Goal: Leave review/rating: Leave review/rating

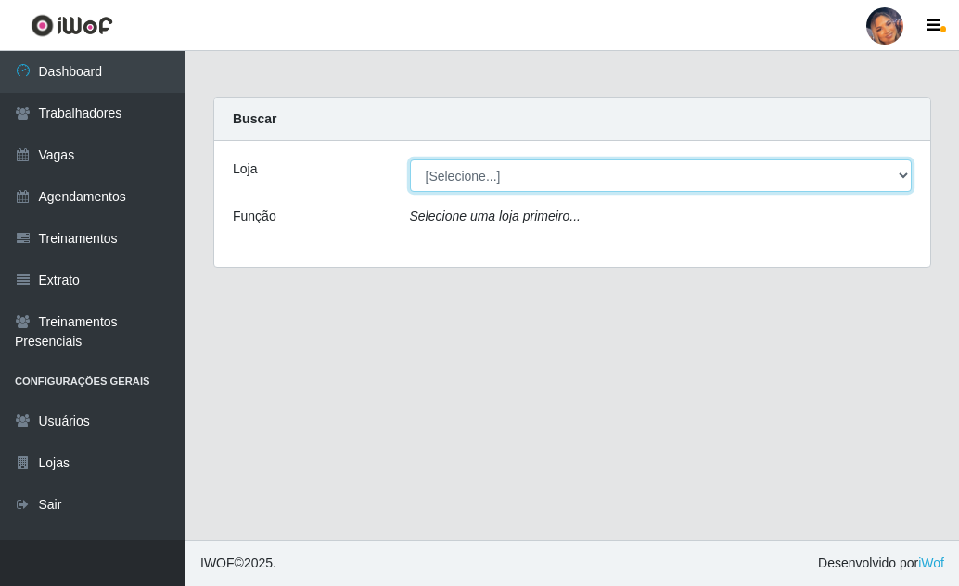
click at [566, 190] on select "[Selecione...] Supermercado Preço Bom" at bounding box center [661, 175] width 502 height 32
select select "169"
click at [410, 159] on select "[Selecione...] Supermercado Preço Bom" at bounding box center [661, 175] width 502 height 32
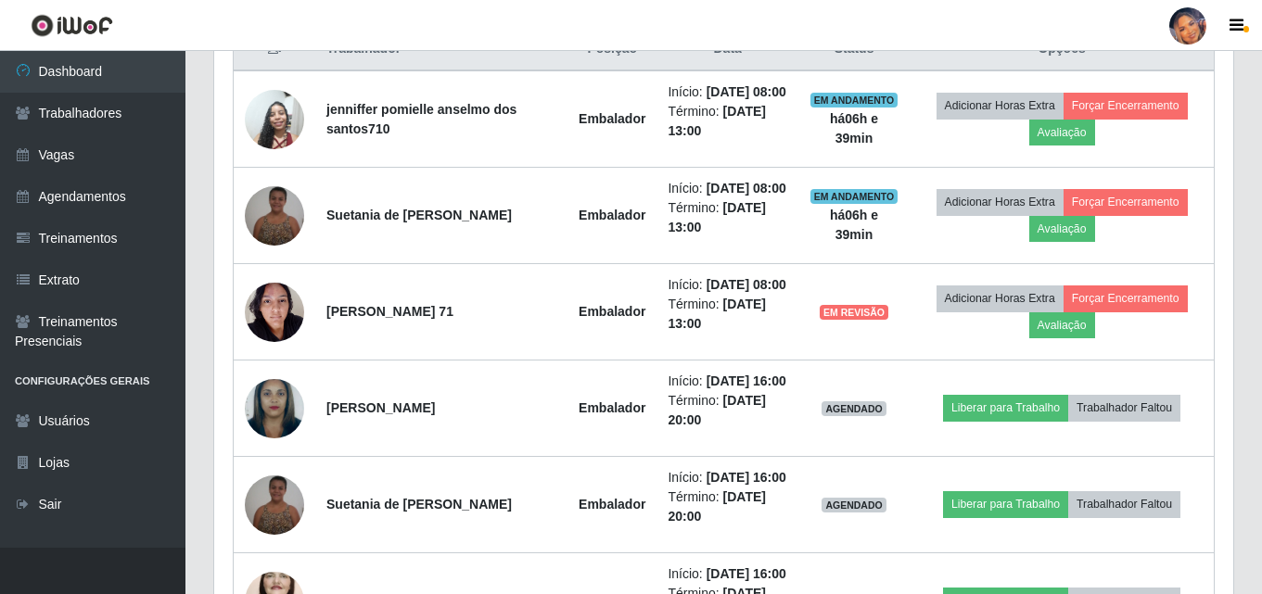
scroll to position [385, 1019]
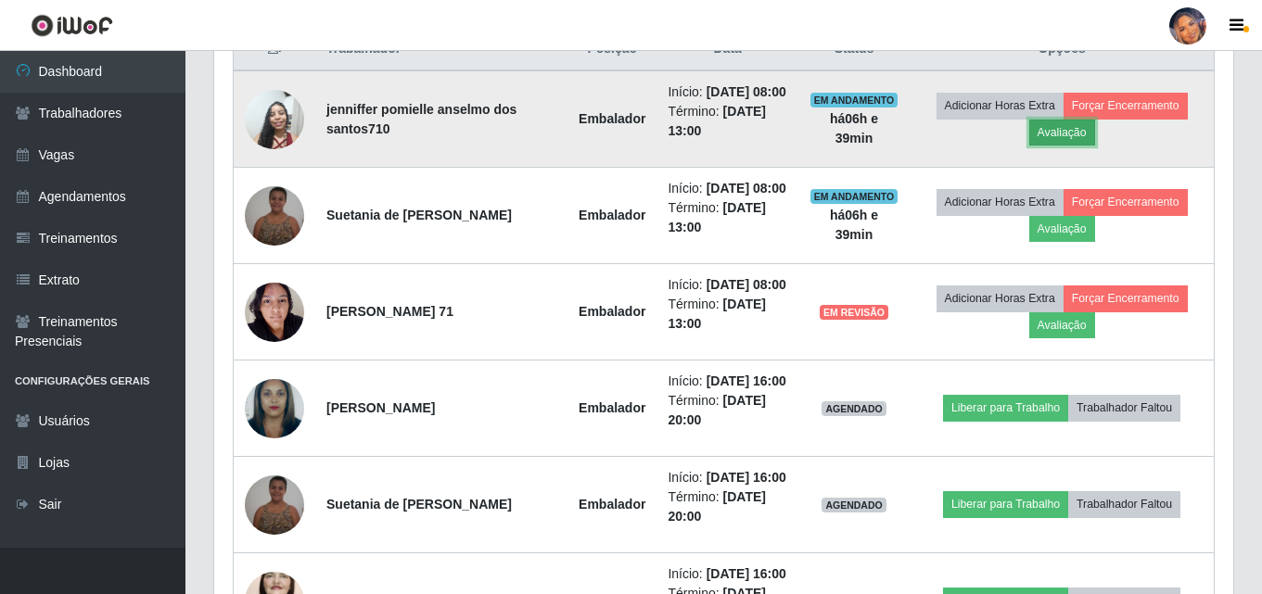
click at [958, 145] on button "Avaliação" at bounding box center [1062, 133] width 66 height 26
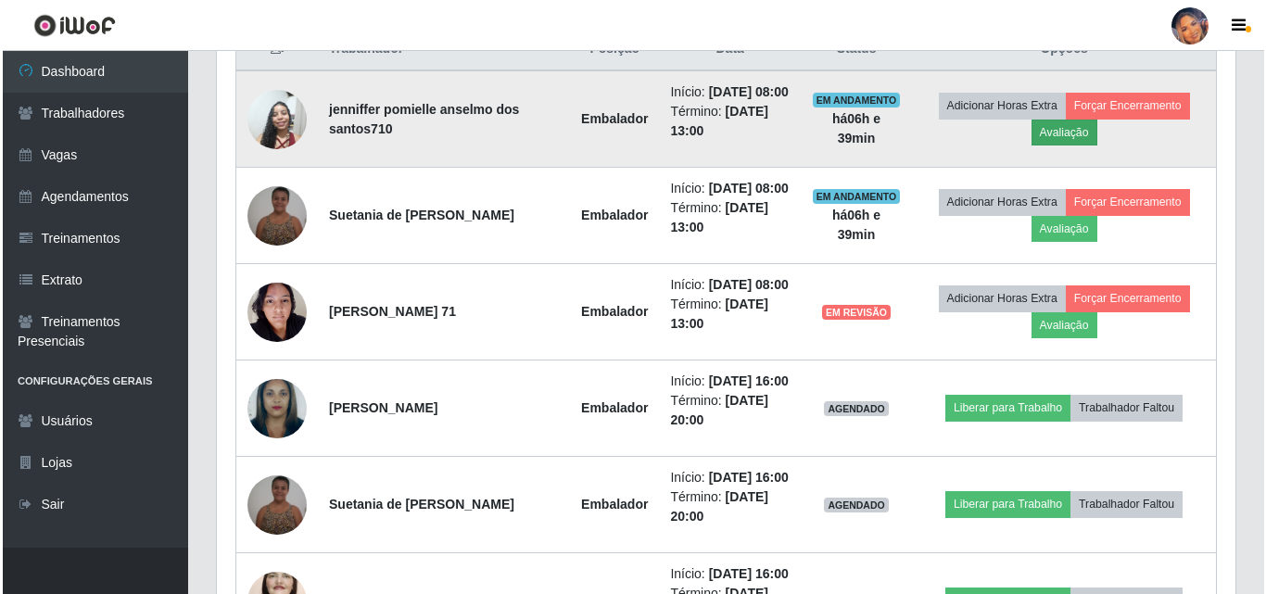
scroll to position [385, 1010]
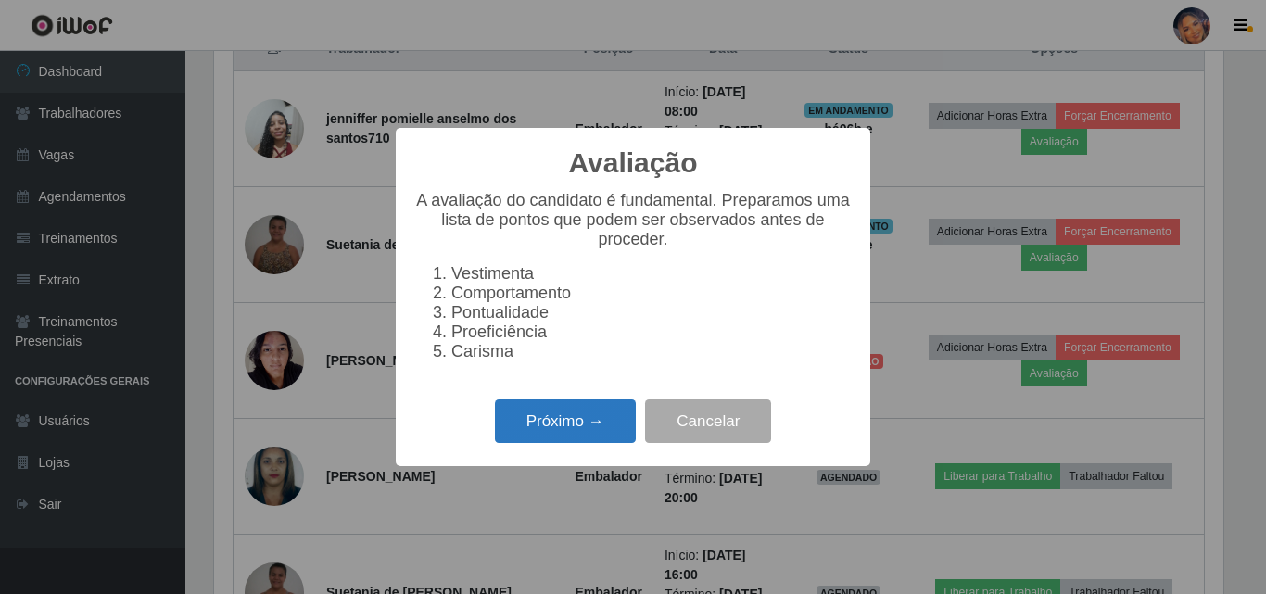
click at [562, 428] on button "Próximo →" at bounding box center [565, 422] width 141 height 44
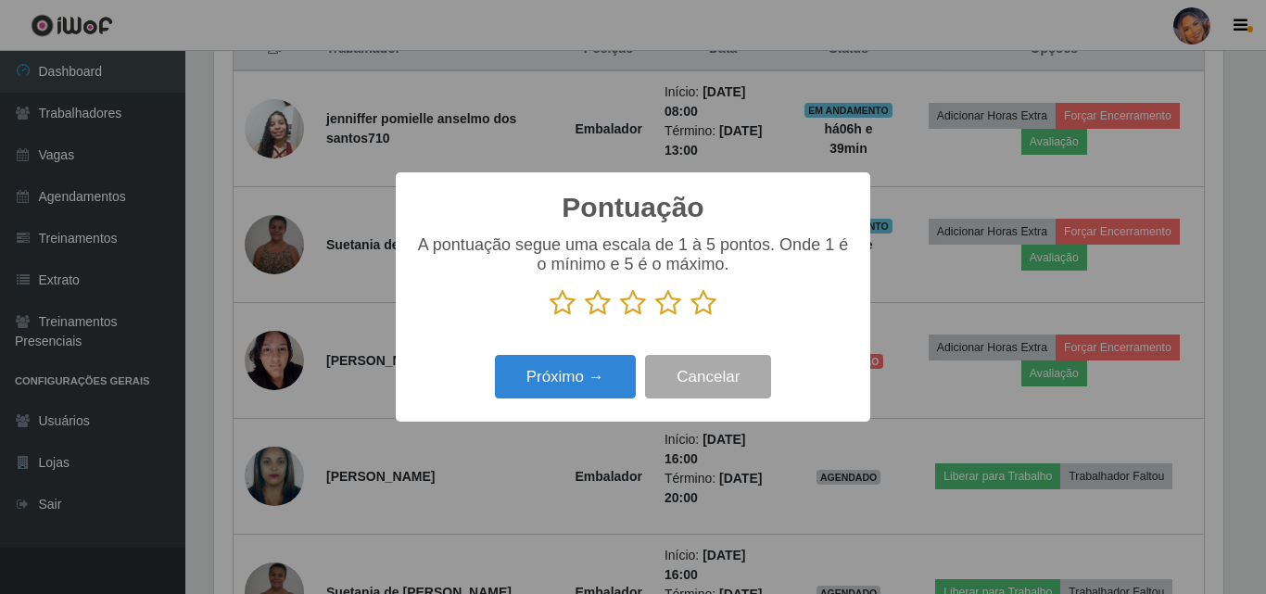
scroll to position [926657, 926033]
click at [714, 304] on icon at bounding box center [704, 303] width 26 height 28
click at [691, 317] on input "radio" at bounding box center [691, 317] width 0 height 0
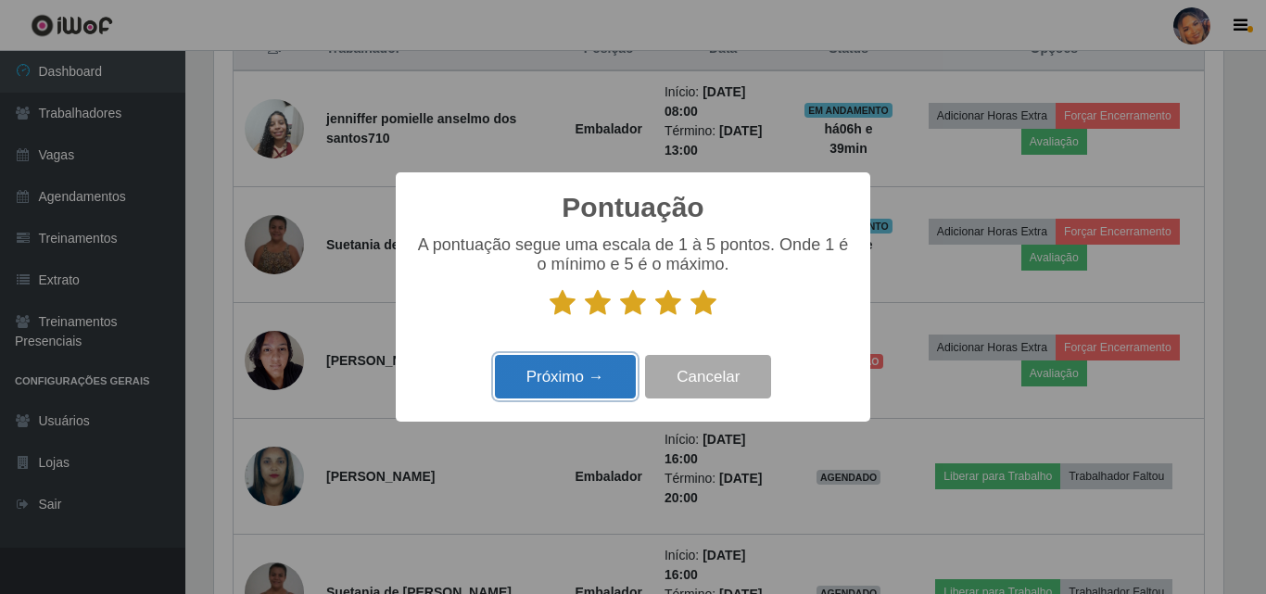
click at [602, 387] on button "Próximo →" at bounding box center [565, 377] width 141 height 44
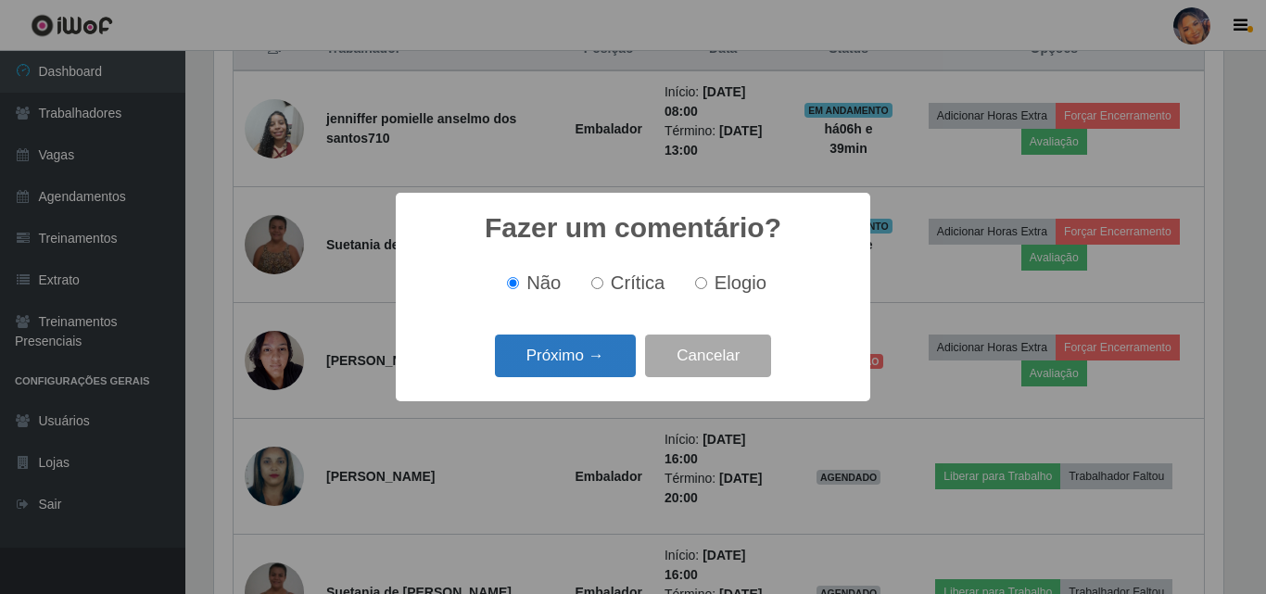
click at [586, 373] on button "Próximo →" at bounding box center [565, 357] width 141 height 44
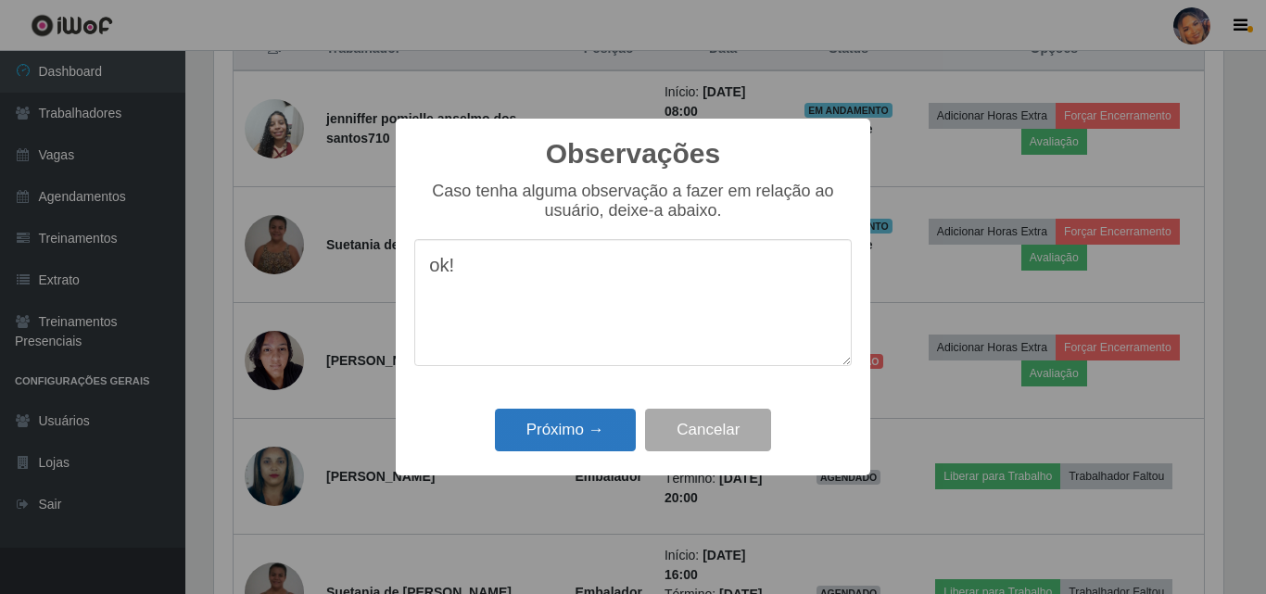
type textarea "ok!"
click at [554, 438] on button "Próximo →" at bounding box center [565, 431] width 141 height 44
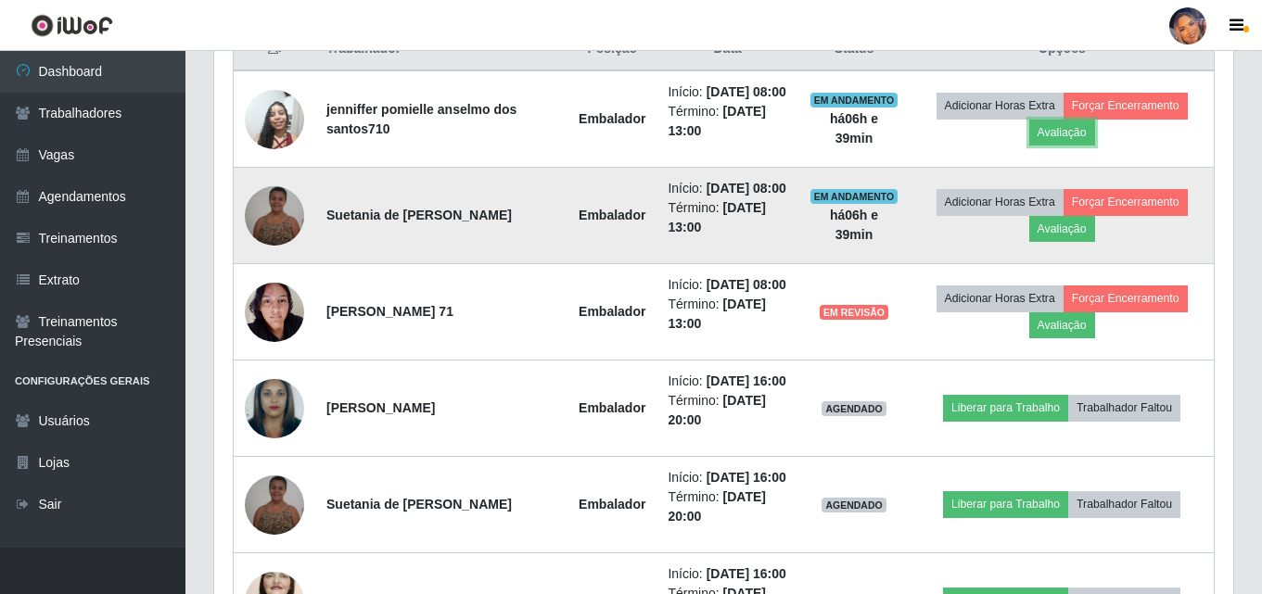
scroll to position [385, 1019]
click at [958, 264] on td "Adicionar Horas Extra Forçar Encerramento Avaliação" at bounding box center [1061, 216] width 304 height 96
click at [958, 242] on button "Avaliação" at bounding box center [1062, 229] width 66 height 26
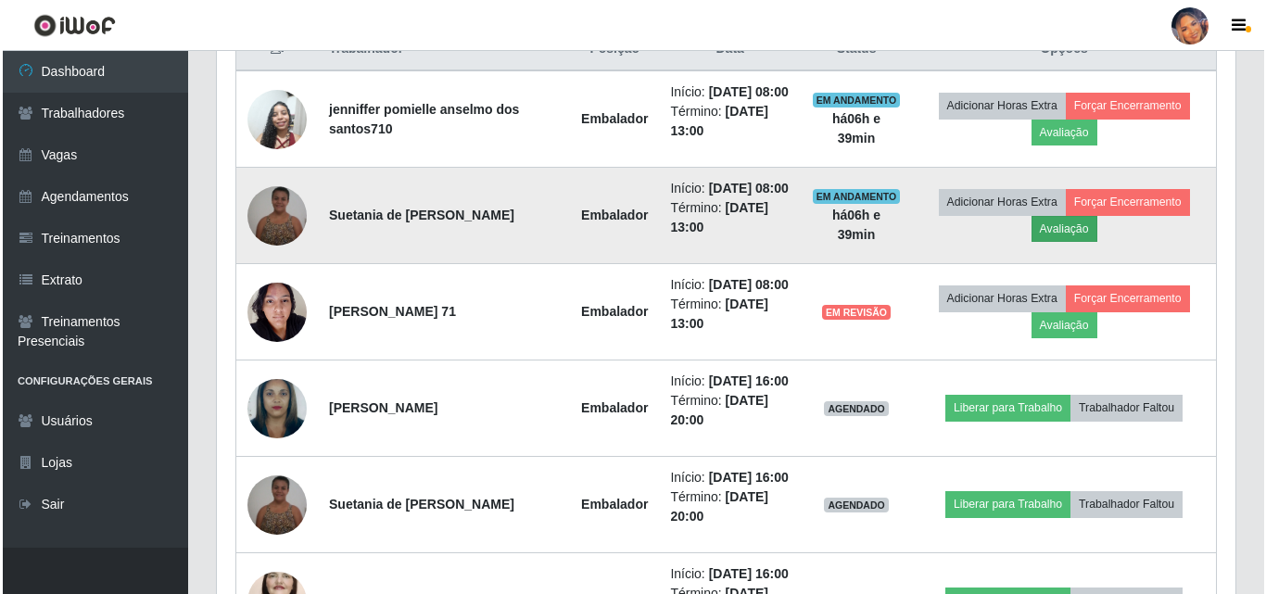
scroll to position [385, 1010]
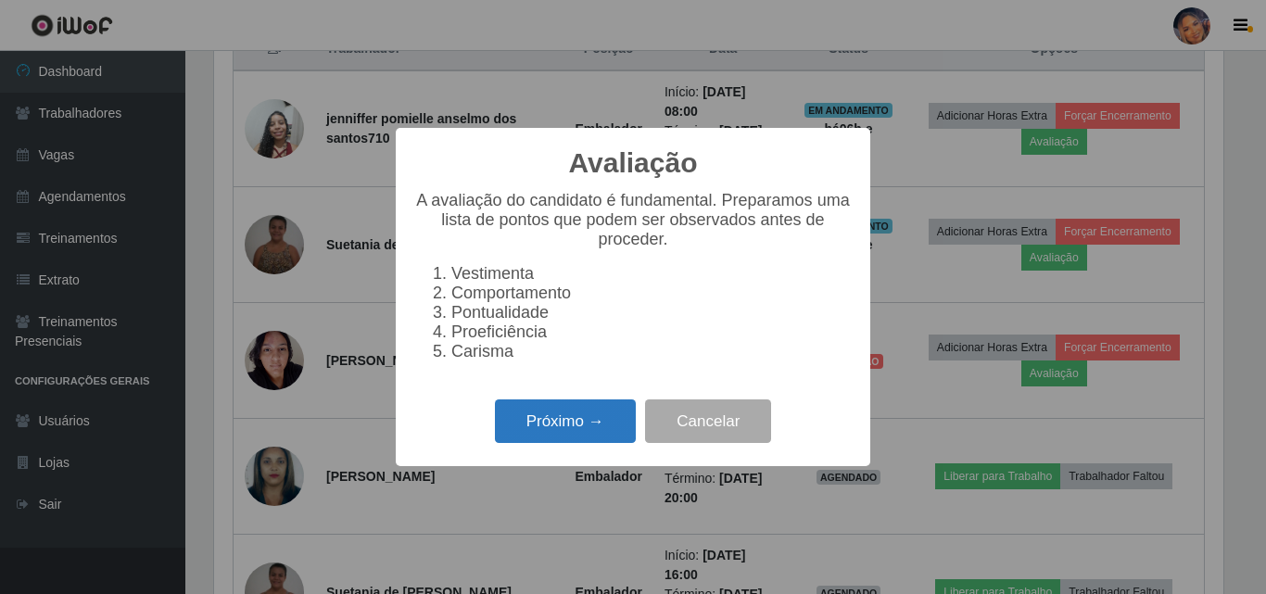
click at [556, 443] on button "Próximo →" at bounding box center [565, 422] width 141 height 44
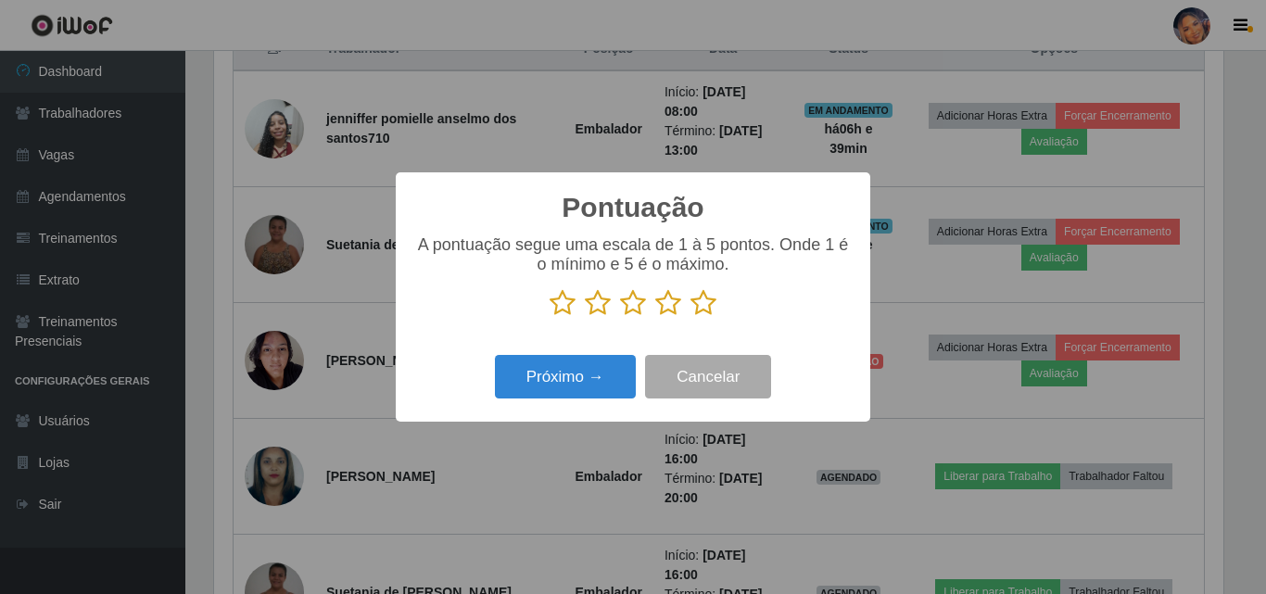
scroll to position [926657, 926033]
click at [706, 311] on icon at bounding box center [704, 303] width 26 height 28
click at [691, 317] on input "radio" at bounding box center [691, 317] width 0 height 0
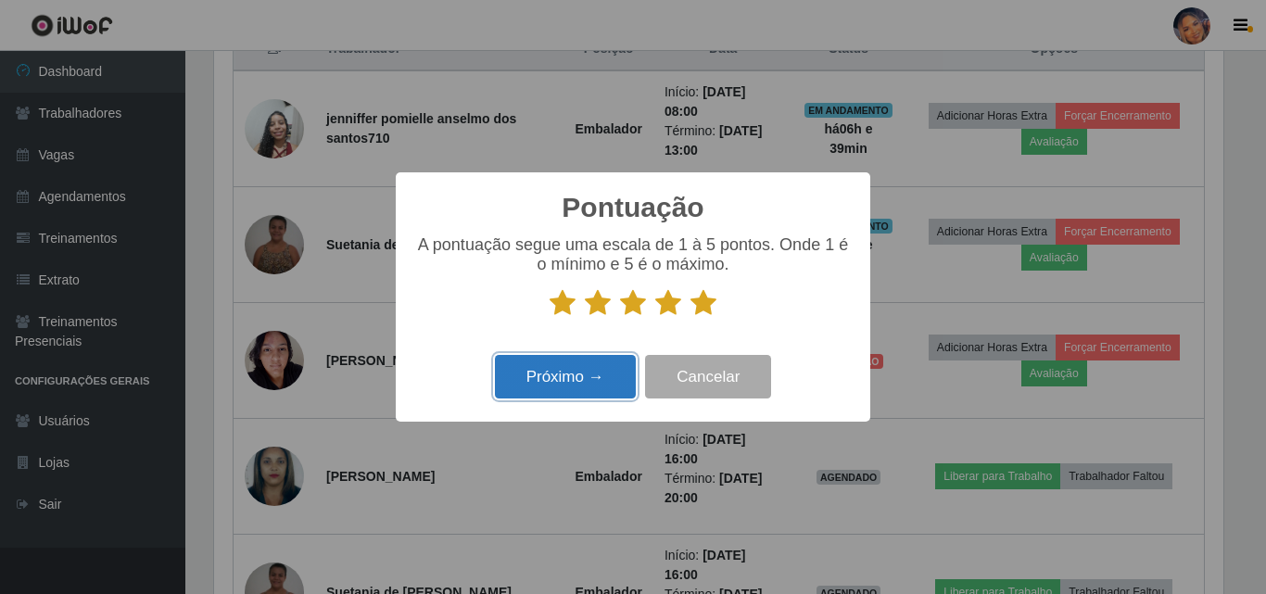
click at [563, 375] on button "Próximo →" at bounding box center [565, 377] width 141 height 44
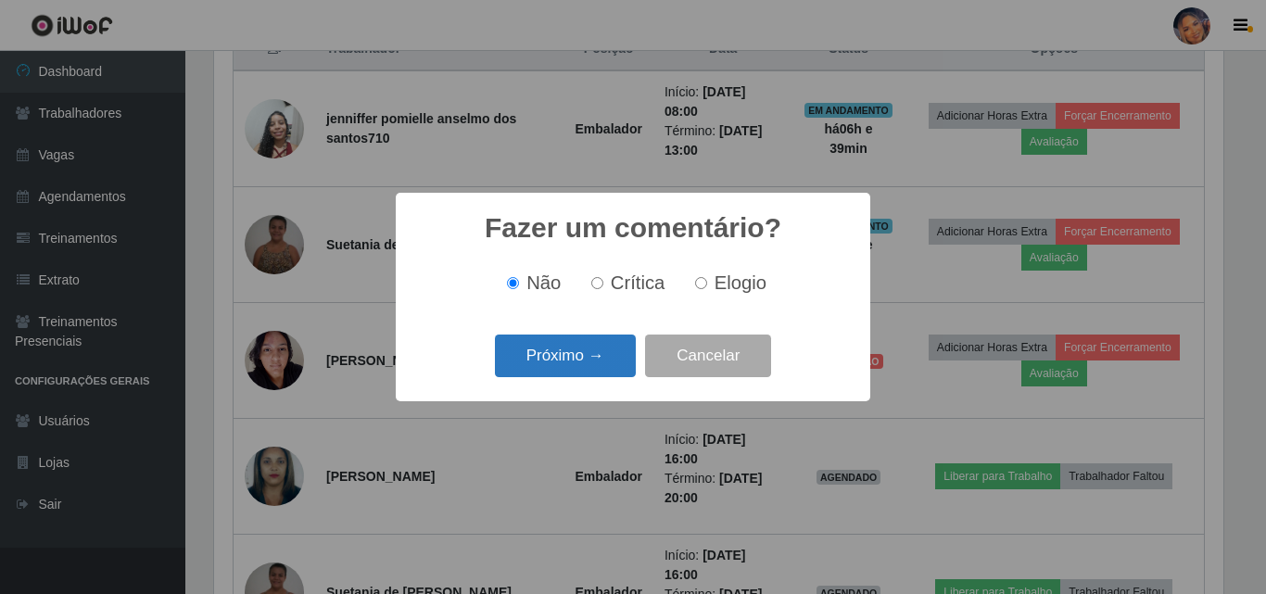
click at [565, 360] on button "Próximo →" at bounding box center [565, 357] width 141 height 44
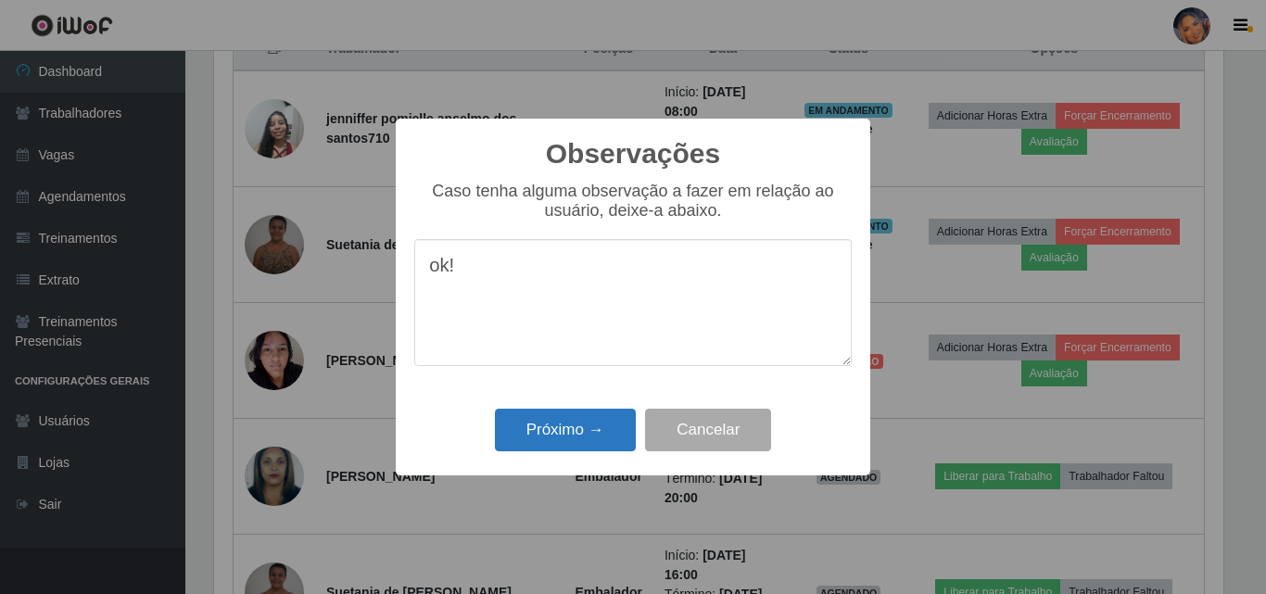
type textarea "ok!"
drag, startPoint x: 527, startPoint y: 445, endPoint x: 557, endPoint y: 440, distance: 30.0
click at [528, 445] on button "Próximo →" at bounding box center [565, 431] width 141 height 44
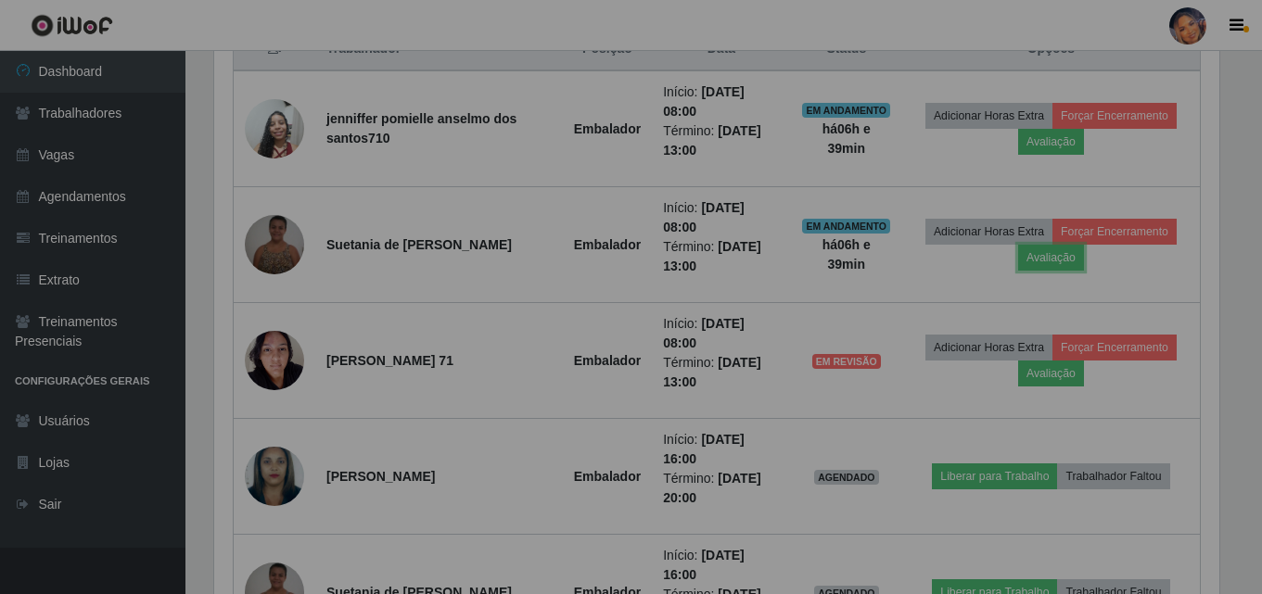
scroll to position [385, 1019]
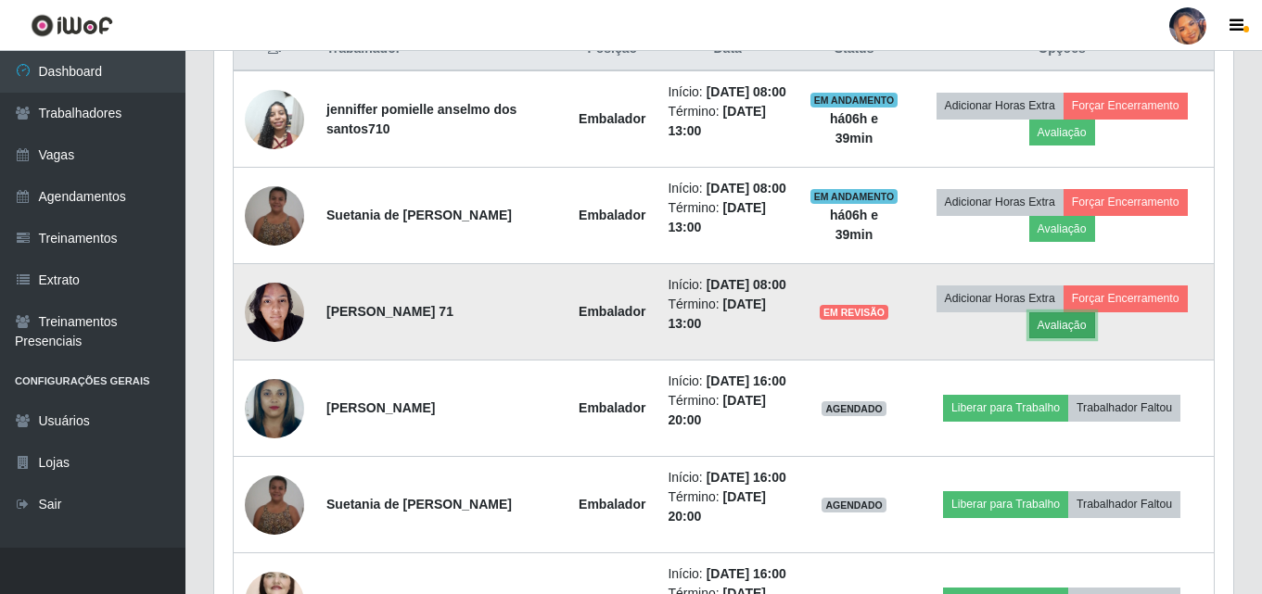
click at [958, 338] on button "Avaliação" at bounding box center [1062, 325] width 66 height 26
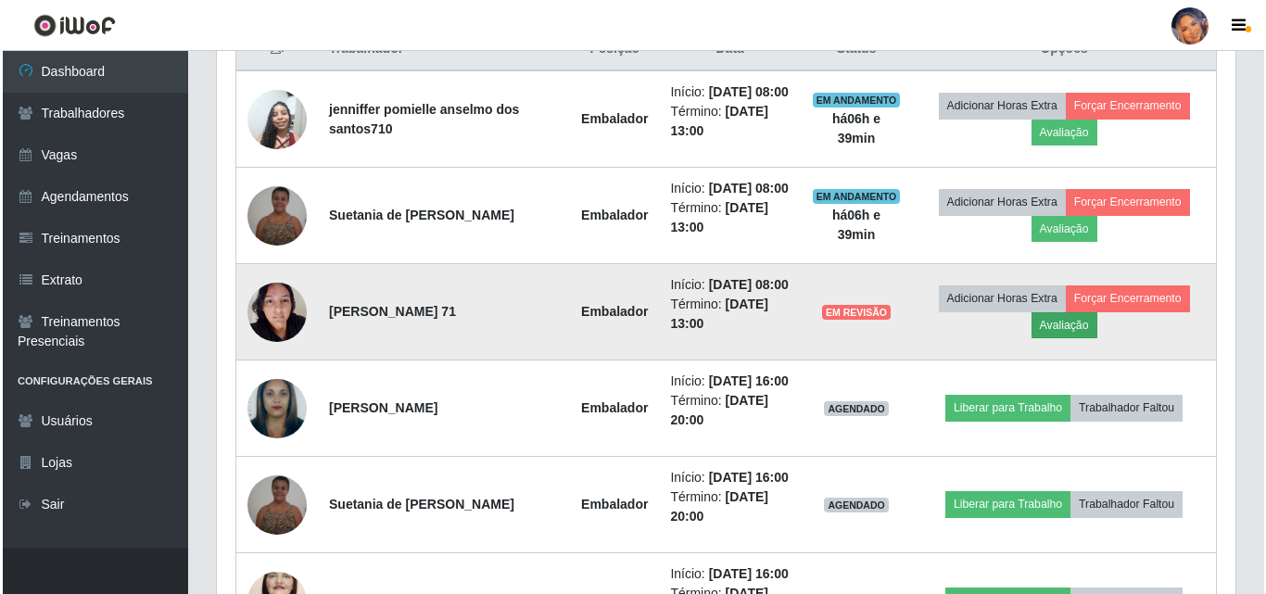
scroll to position [385, 1010]
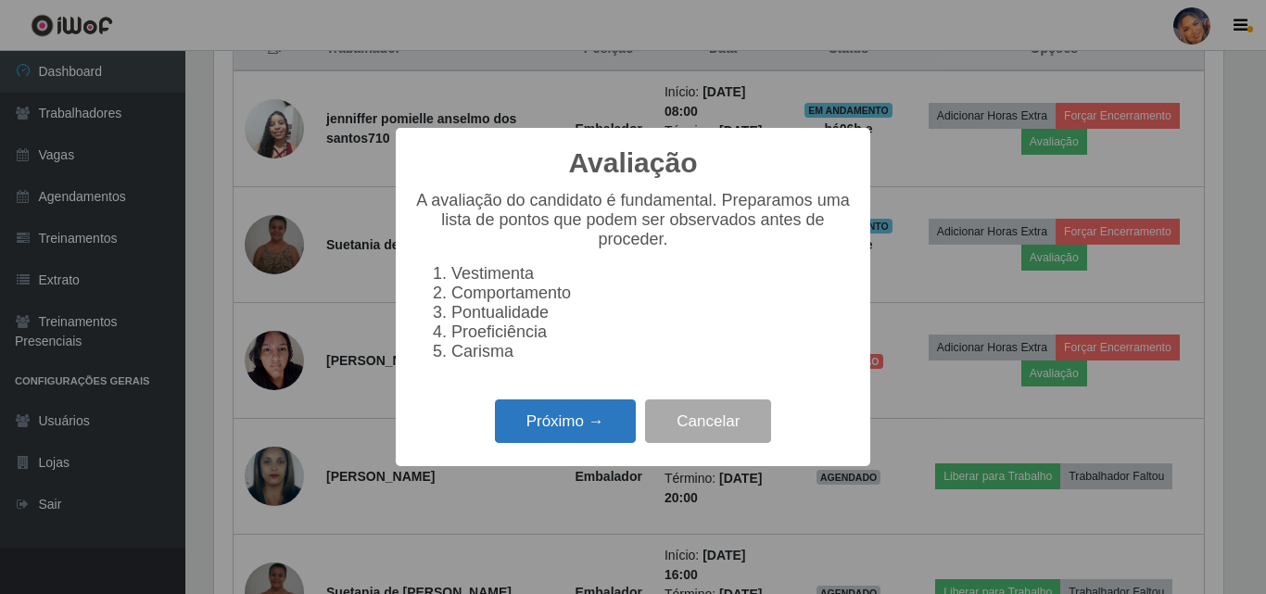
click at [573, 433] on button "Próximo →" at bounding box center [565, 422] width 141 height 44
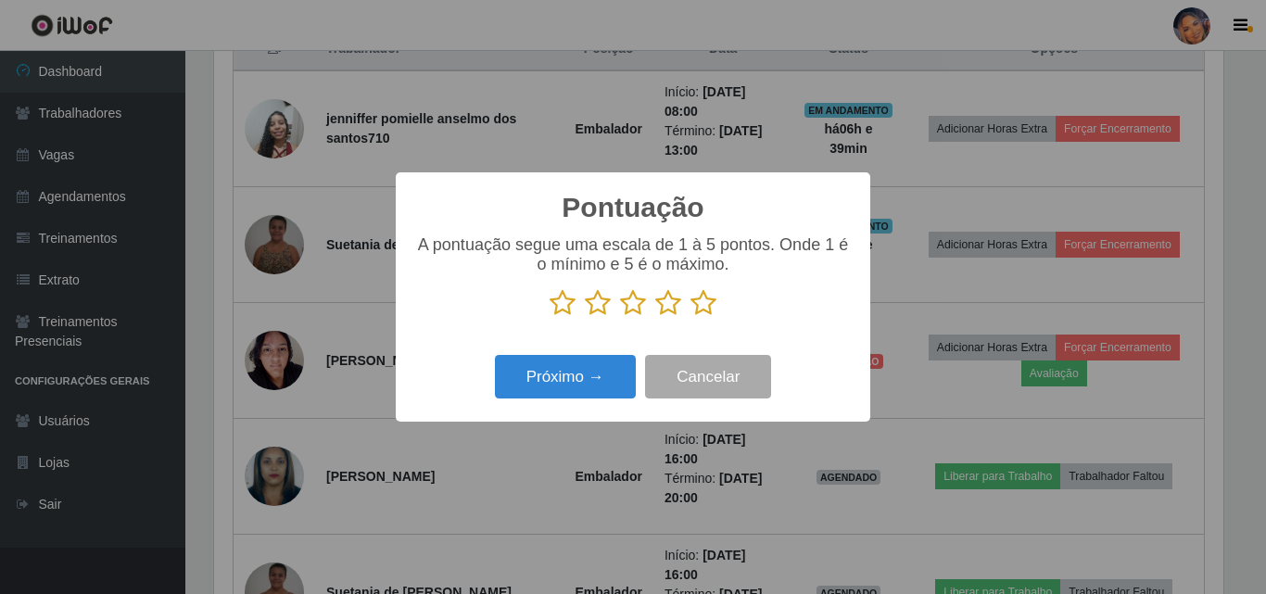
click at [710, 300] on icon at bounding box center [704, 303] width 26 height 28
click at [691, 317] on input "radio" at bounding box center [691, 317] width 0 height 0
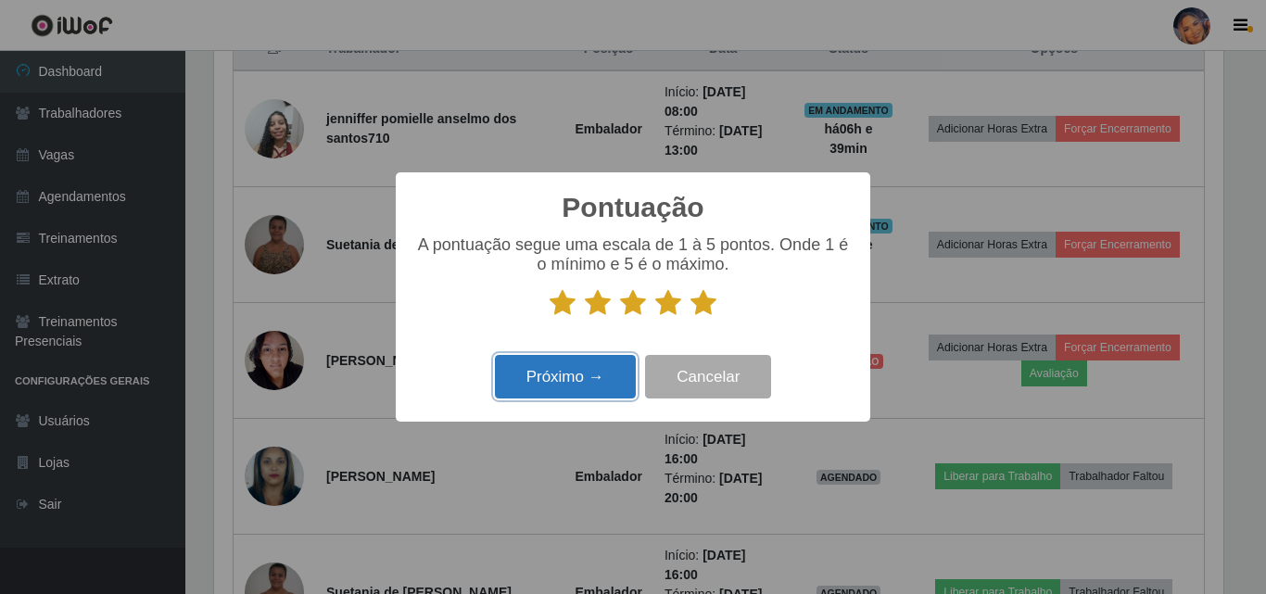
click at [588, 381] on button "Próximo →" at bounding box center [565, 377] width 141 height 44
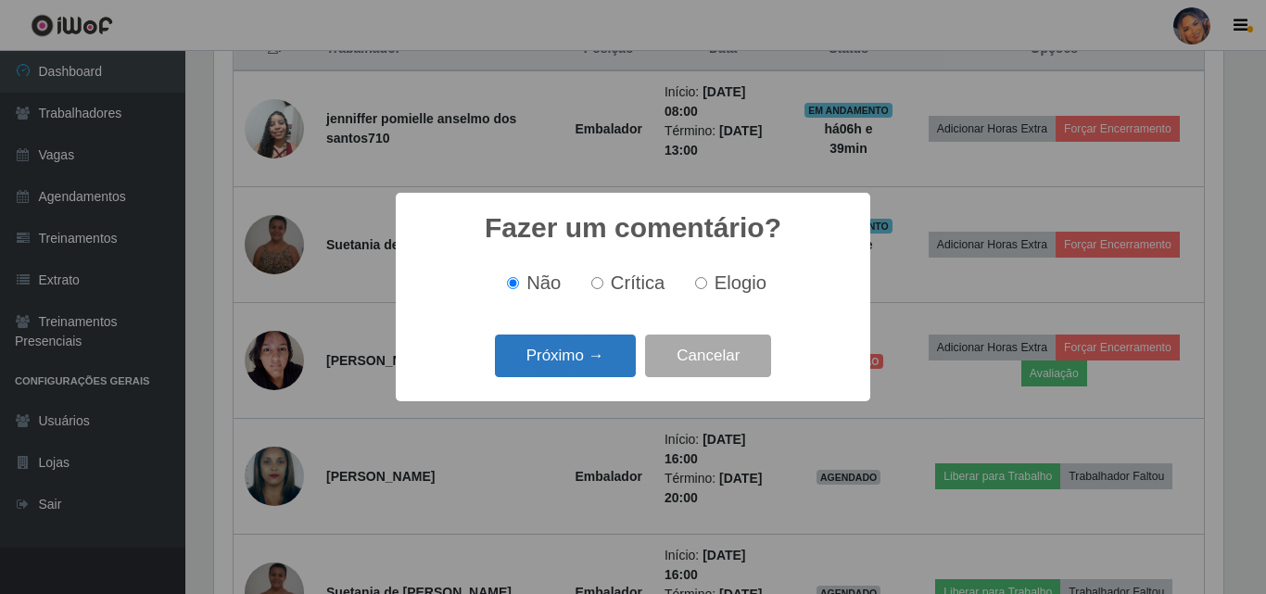
click at [591, 366] on button "Próximo →" at bounding box center [565, 357] width 141 height 44
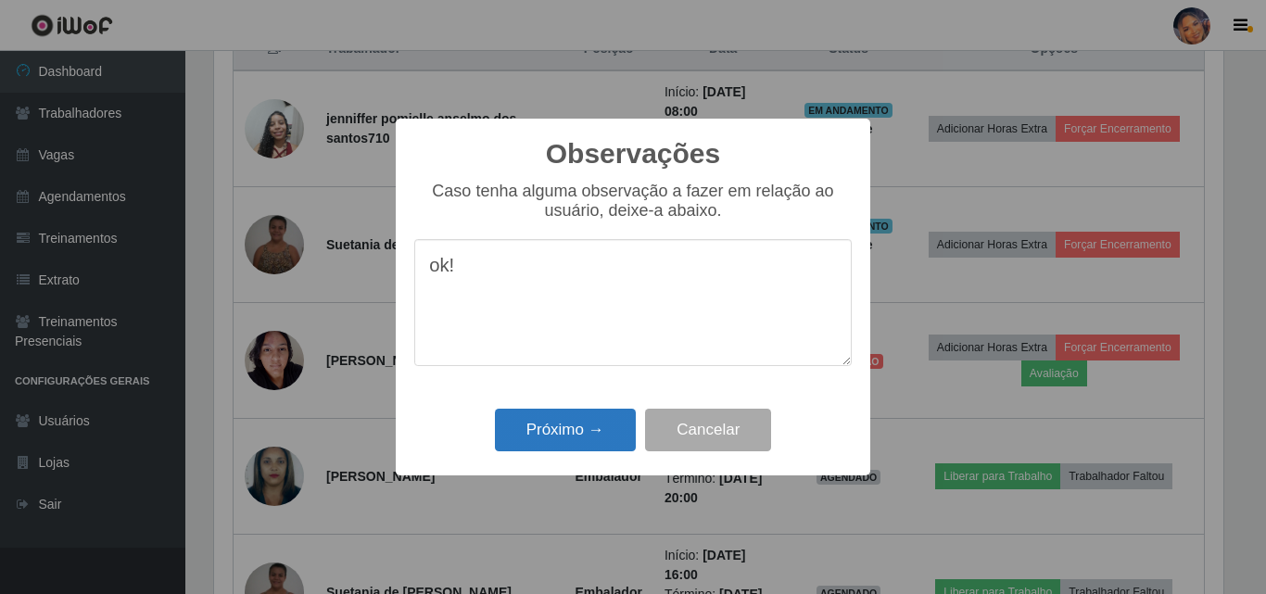
type textarea "ok!"
click at [514, 426] on button "Próximo →" at bounding box center [565, 431] width 141 height 44
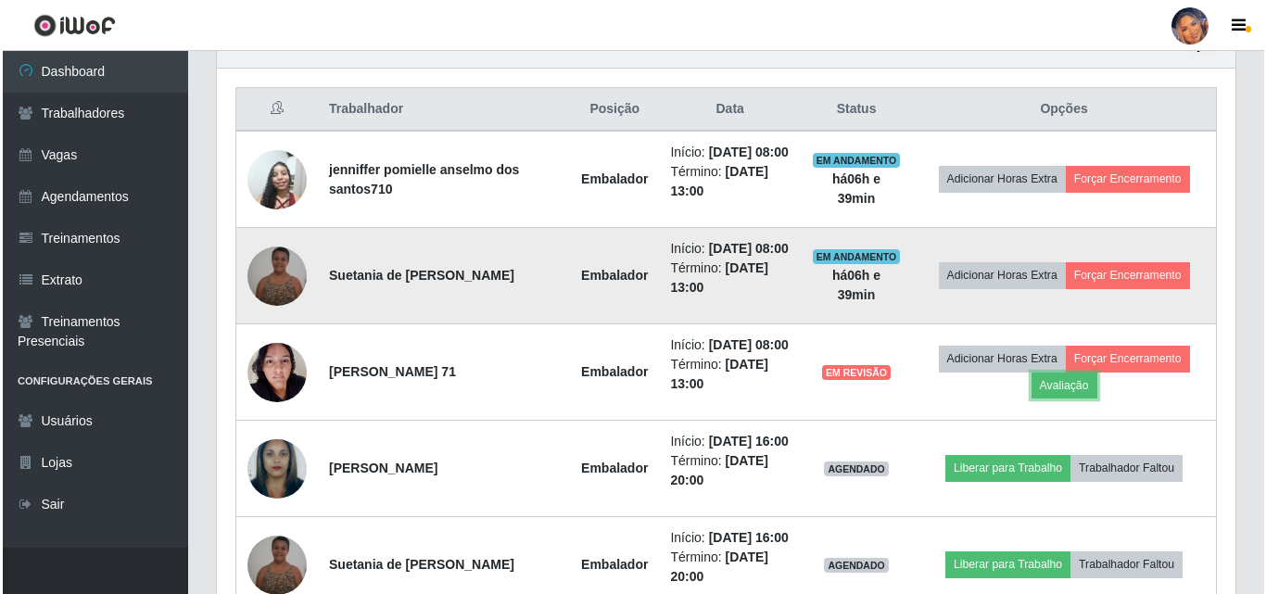
scroll to position [649, 0]
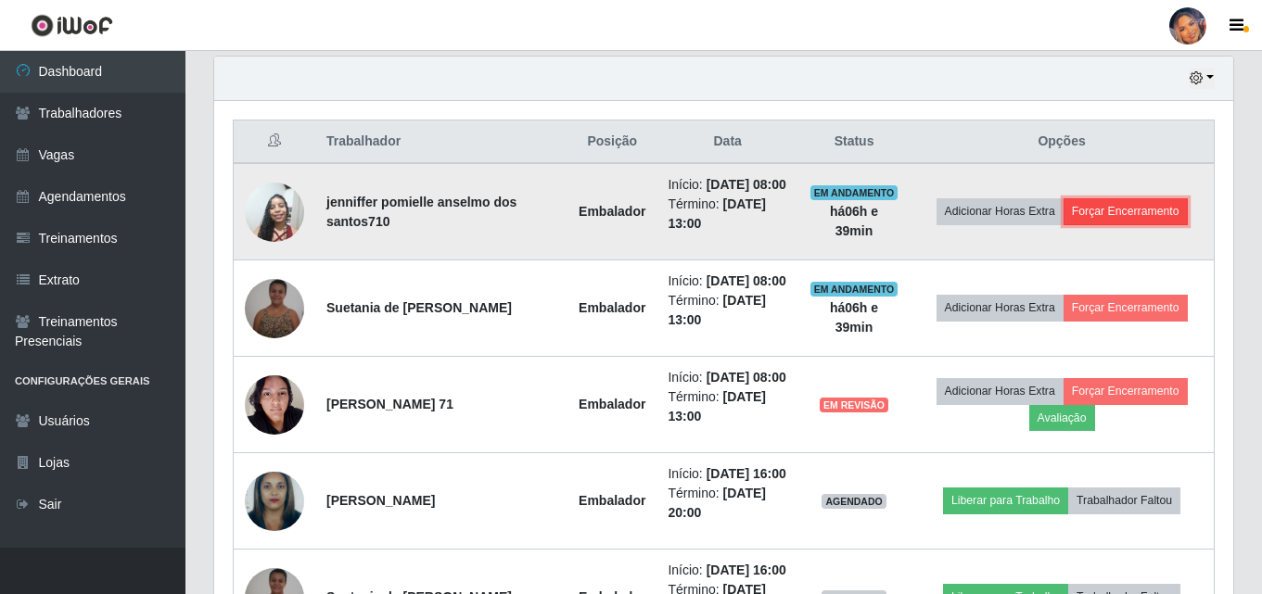
click at [958, 214] on button "Forçar Encerramento" at bounding box center [1125, 211] width 124 height 26
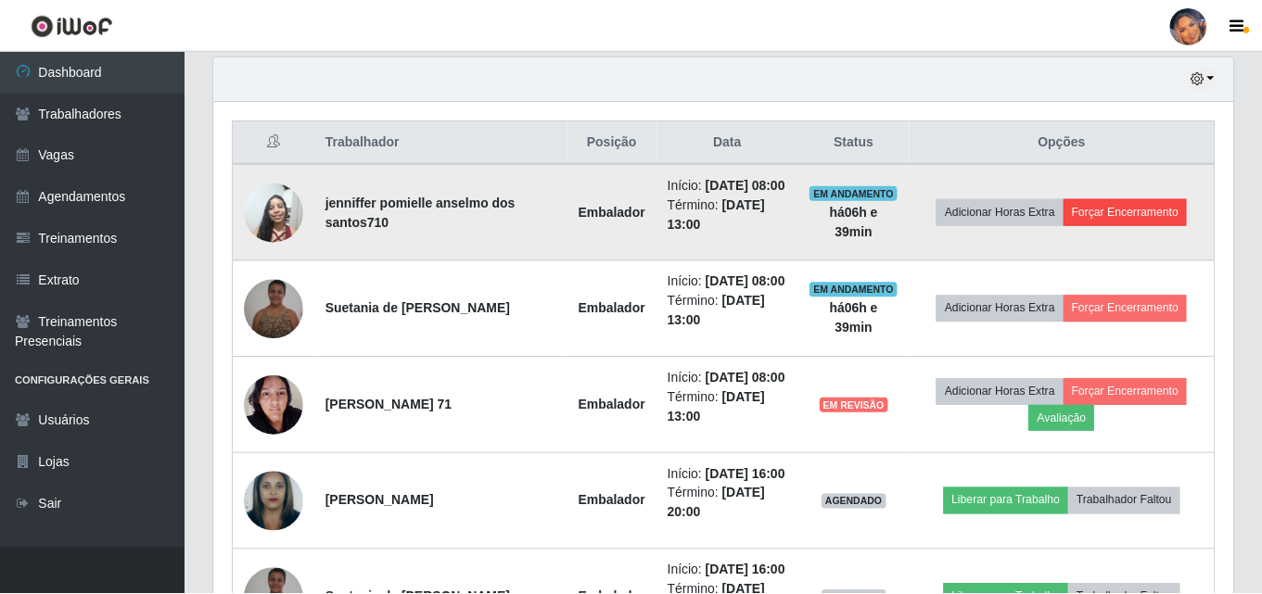
scroll to position [385, 1010]
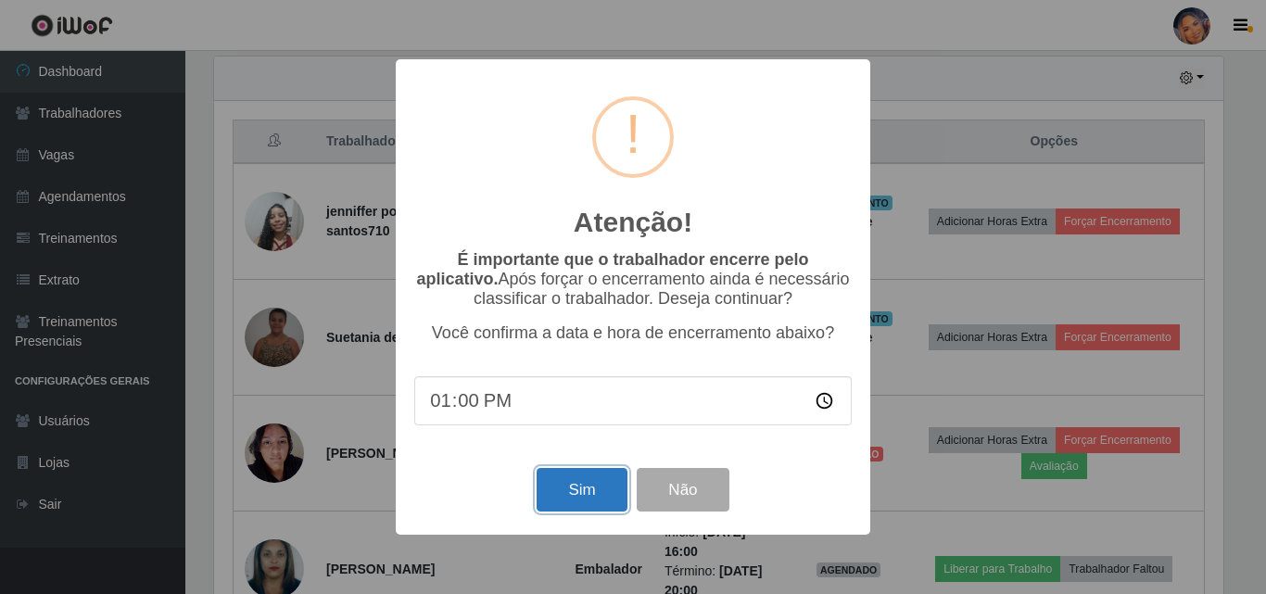
click at [577, 499] on button "Sim" at bounding box center [582, 490] width 90 height 44
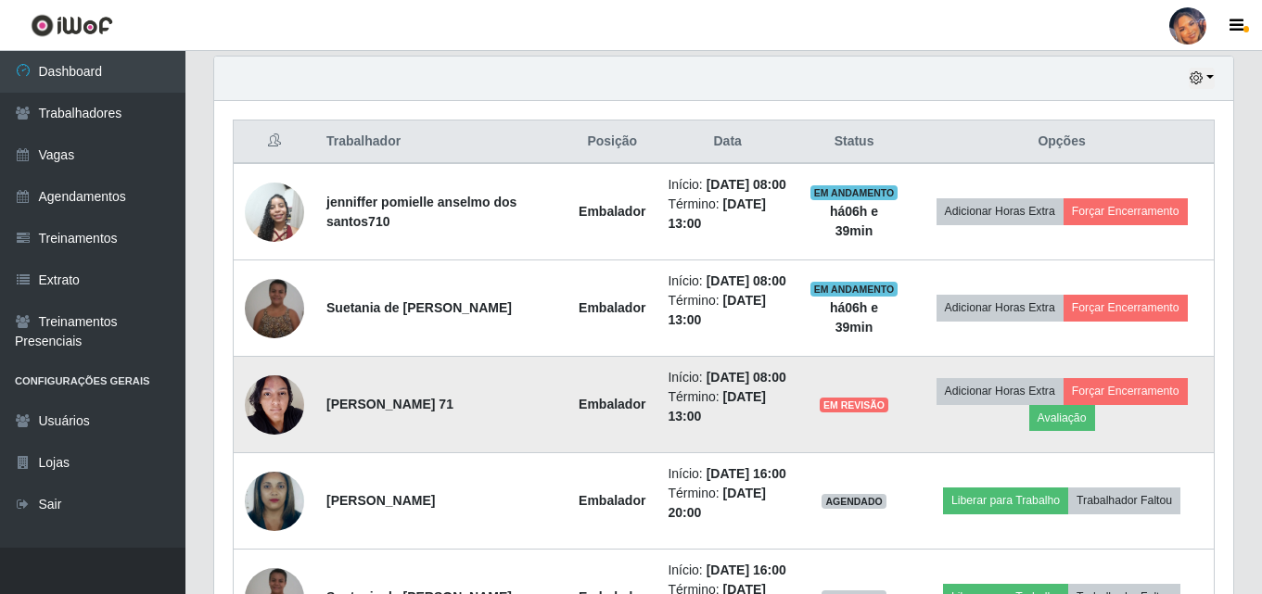
scroll to position [0, 0]
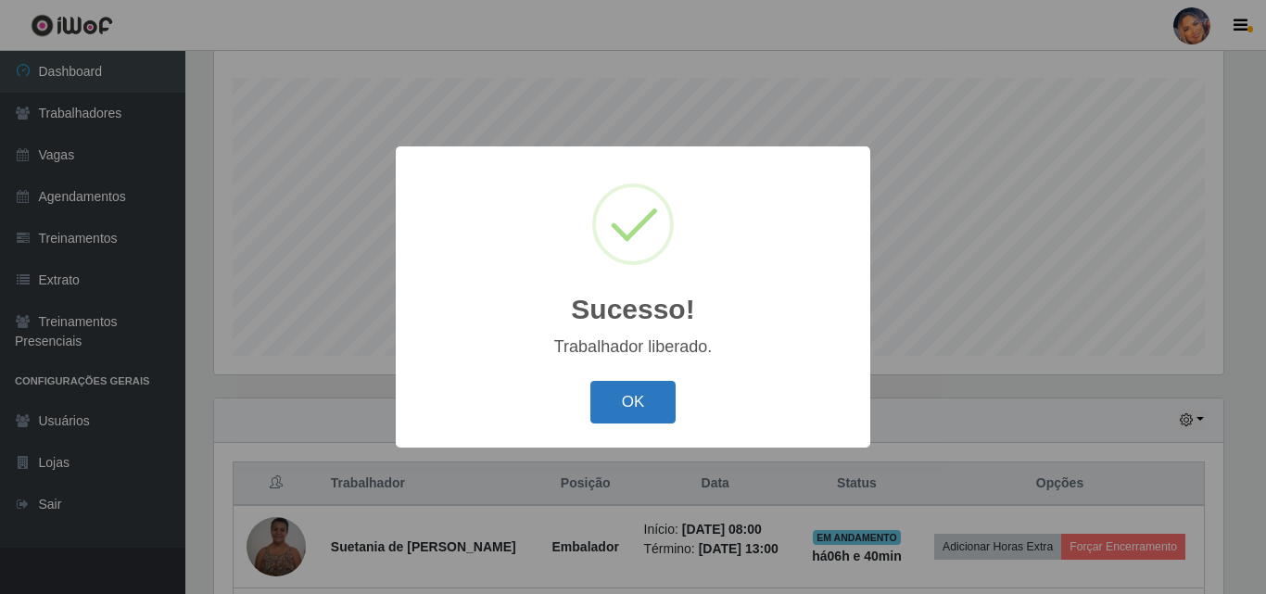
click at [639, 414] on button "OK" at bounding box center [634, 403] width 86 height 44
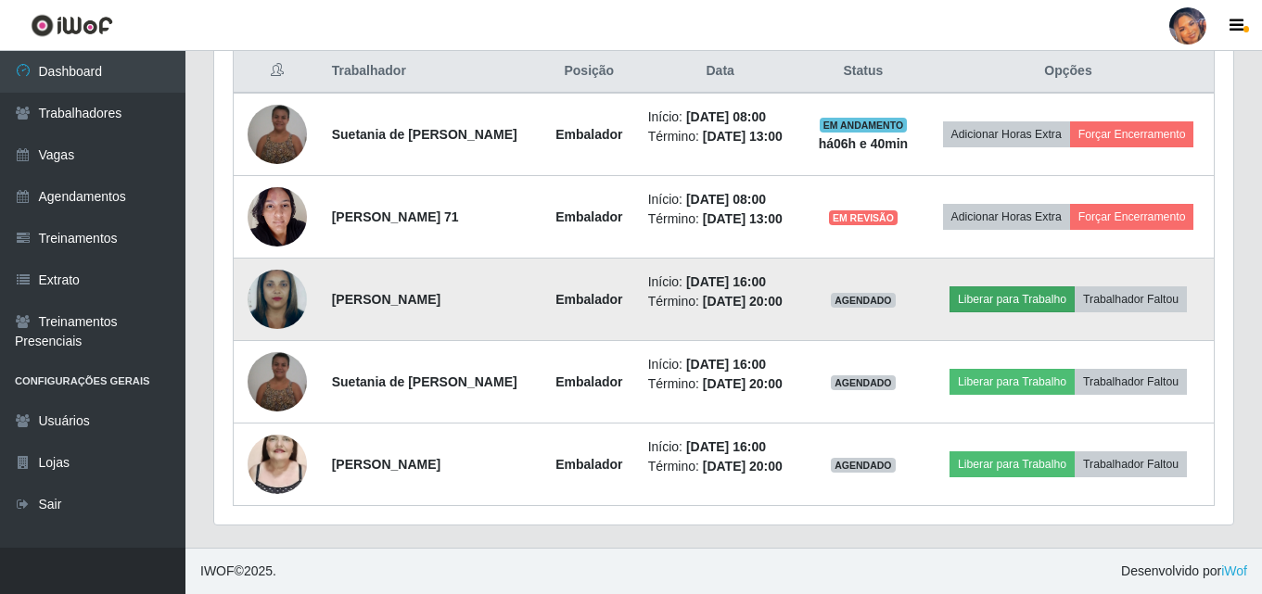
scroll to position [696, 0]
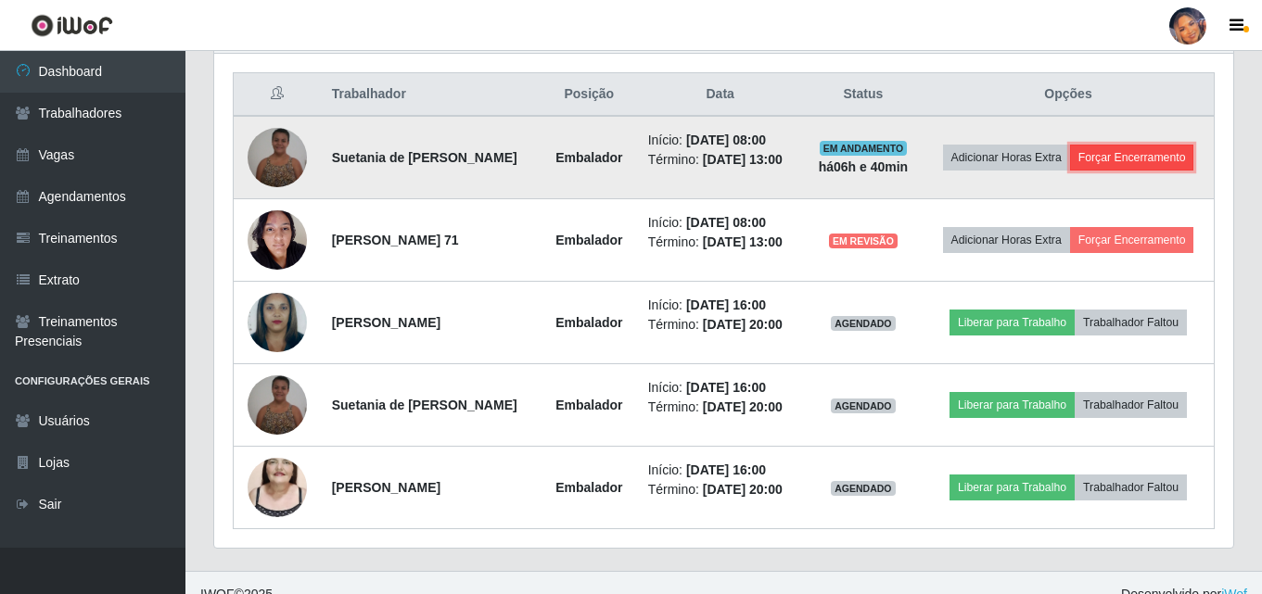
click at [958, 171] on button "Forçar Encerramento" at bounding box center [1132, 158] width 124 height 26
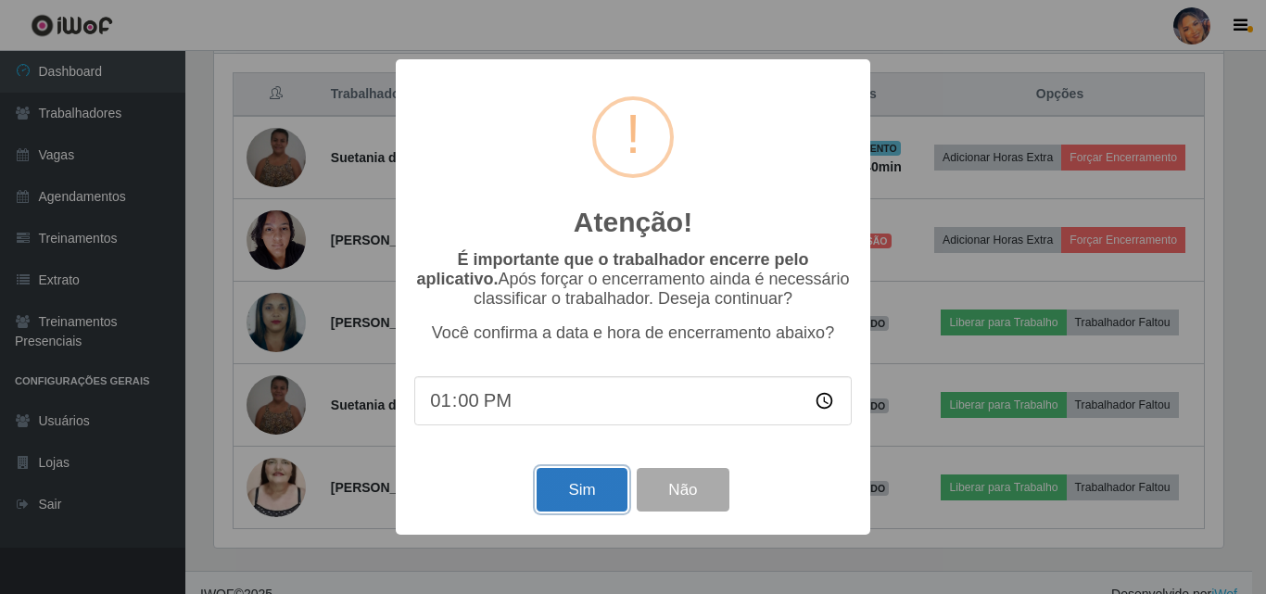
click at [600, 496] on button "Sim" at bounding box center [582, 490] width 90 height 44
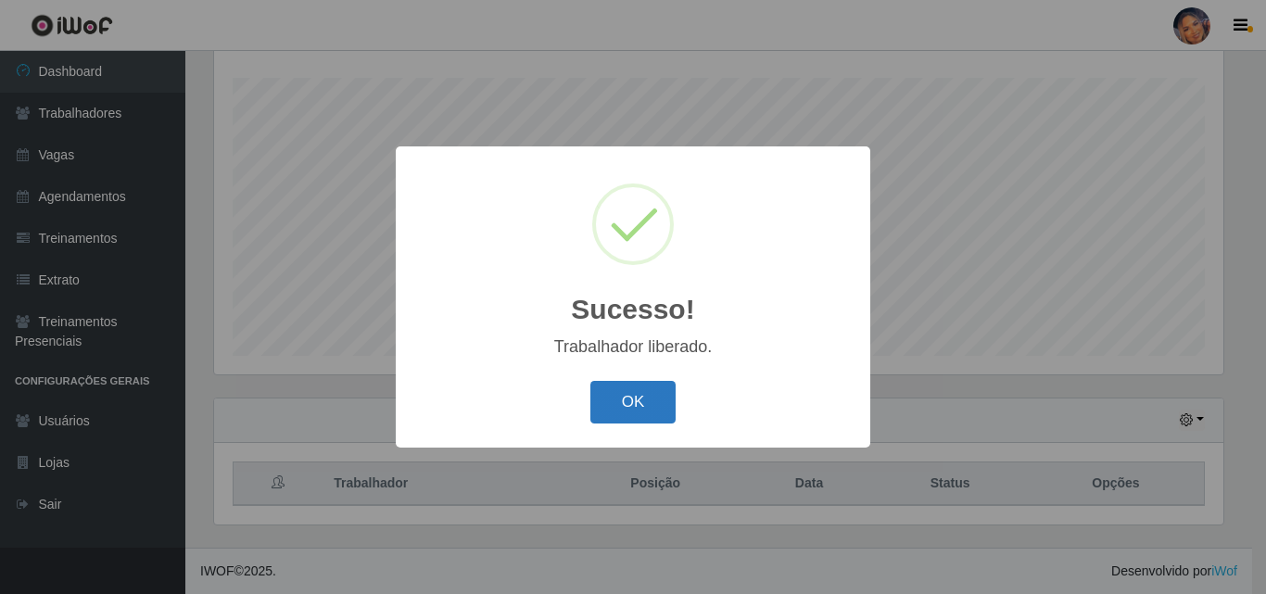
click at [622, 419] on button "OK" at bounding box center [634, 403] width 86 height 44
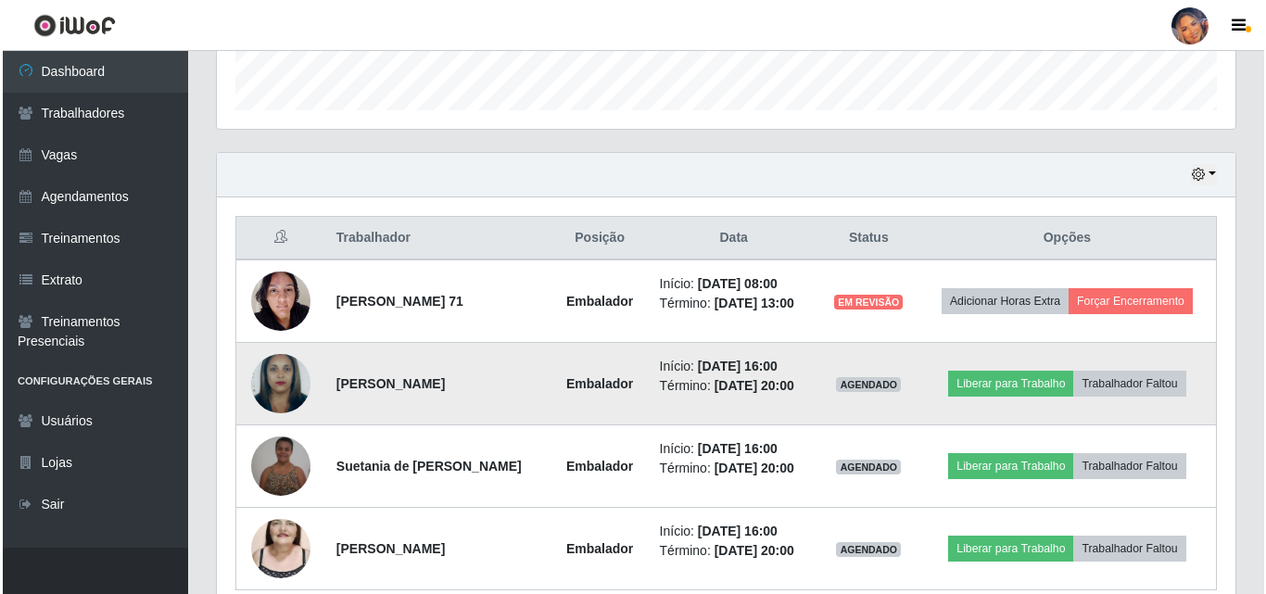
scroll to position [585, 0]
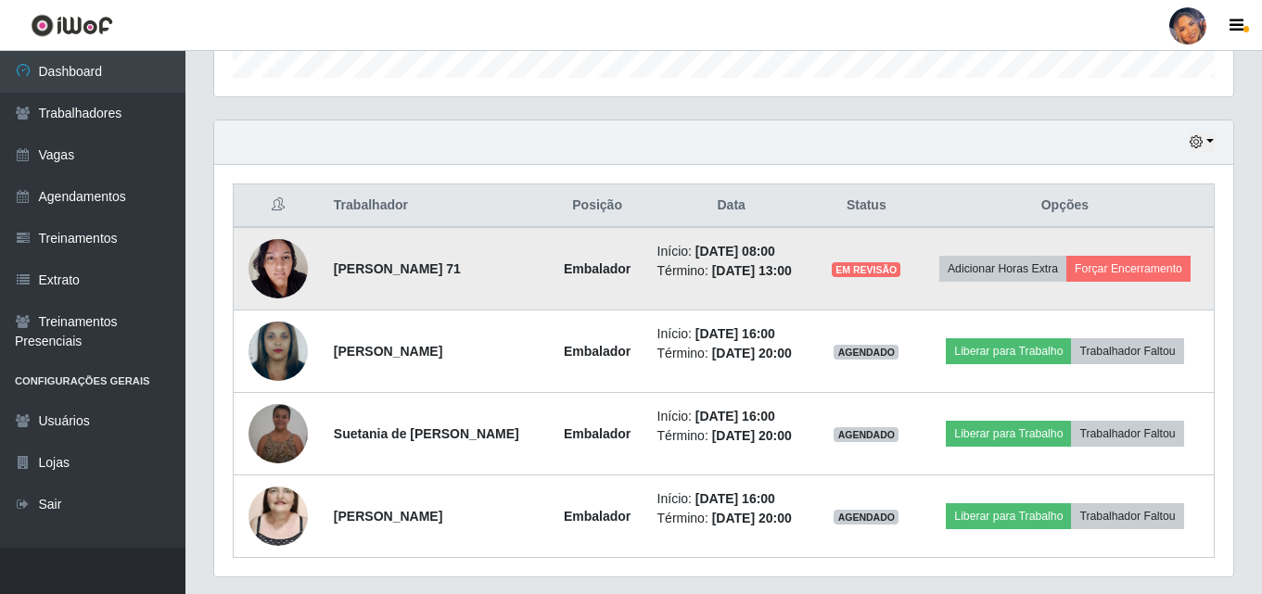
click at [958, 254] on td "Adicionar Horas Extra Forçar Encerramento" at bounding box center [1065, 268] width 299 height 83
click at [958, 271] on button "Forçar Encerramento" at bounding box center [1128, 269] width 124 height 26
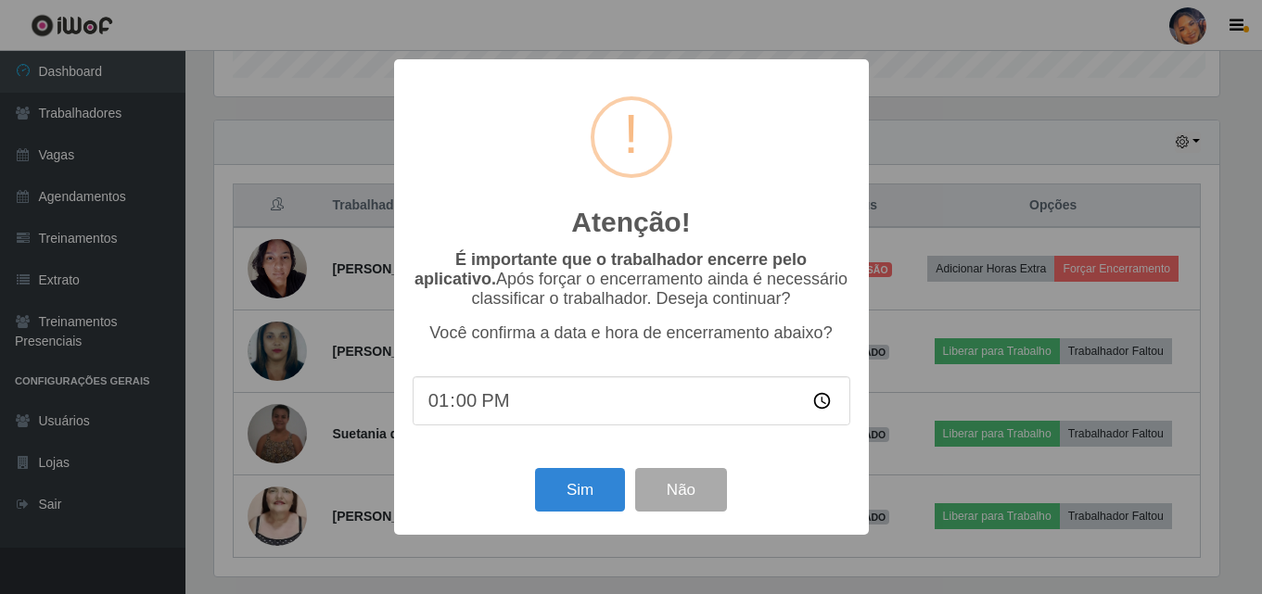
scroll to position [385, 1010]
click at [590, 495] on button "Sim" at bounding box center [582, 490] width 90 height 44
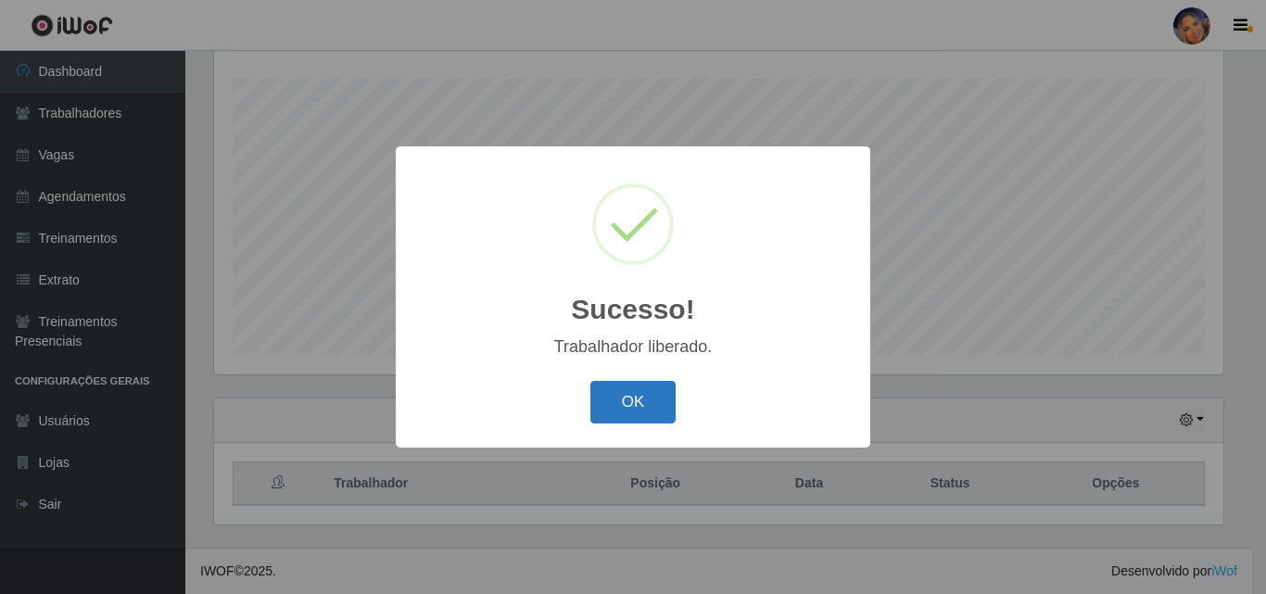
click at [651, 386] on button "OK" at bounding box center [634, 403] width 86 height 44
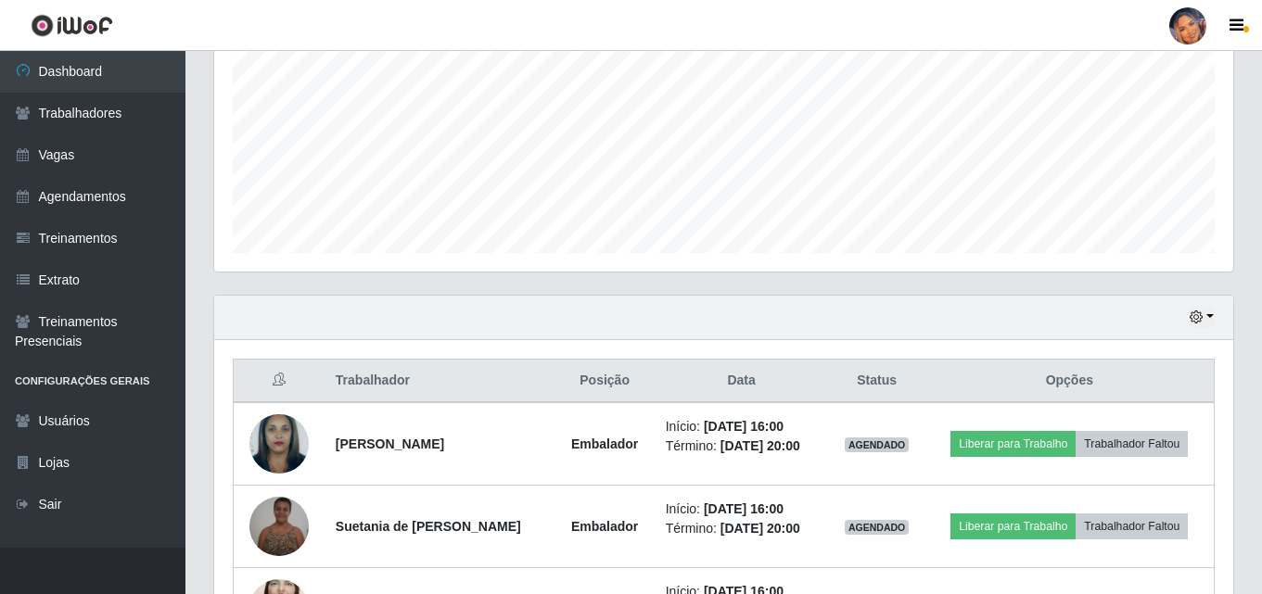
scroll to position [554, 0]
